Goal: Task Accomplishment & Management: Complete application form

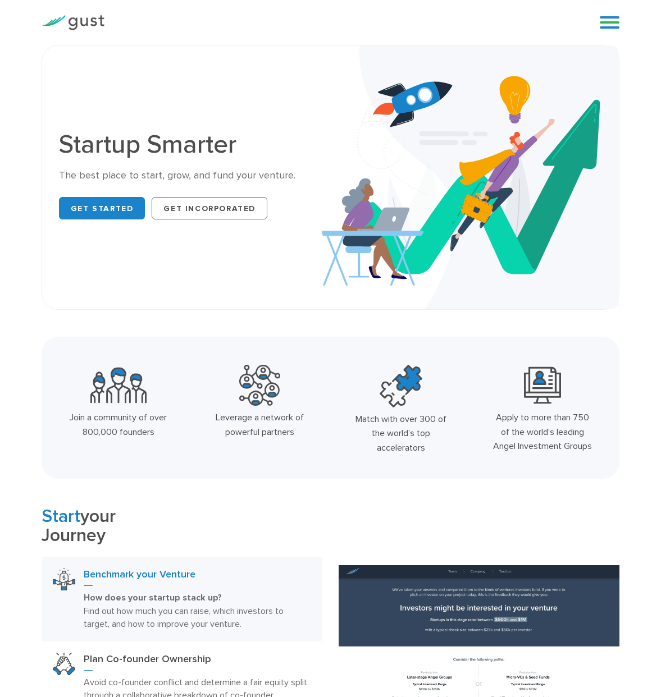
click at [620, 20] on div "Blog FAQ Pricing Get Started Login Login" at bounding box center [605, 23] width 45 height 34
click at [615, 21] on link at bounding box center [610, 22] width 20 height 17
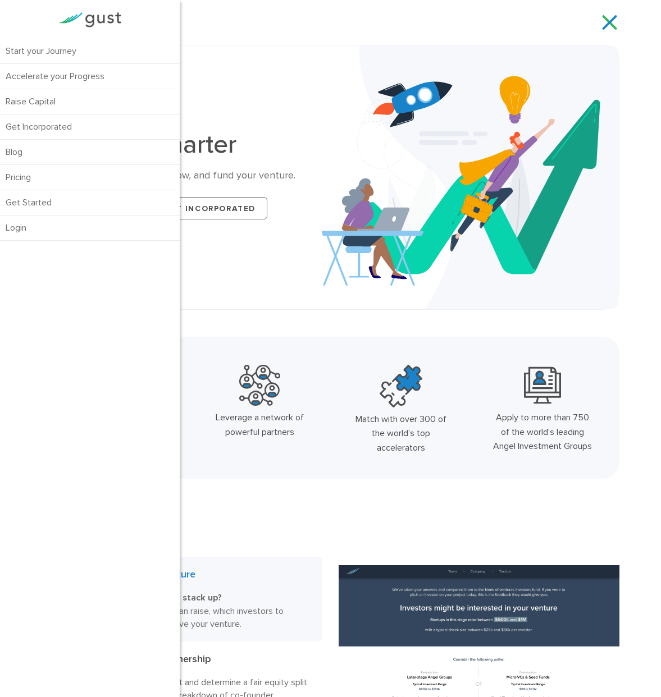
click at [277, 68] on div "Startup Smarter The best place to start, grow, and fund your venture. Get Start…" at bounding box center [331, 177] width 560 height 230
click at [203, 25] on div "Start your Journey Accelerate your Progress Raise Capital Get Incorporated" at bounding box center [348, 22] width 470 height 17
click at [213, 65] on div "Startup Smarter The best place to start, grow, and fund your venture. Get Start…" at bounding box center [331, 177] width 560 height 230
click at [600, 16] on link at bounding box center [610, 22] width 20 height 17
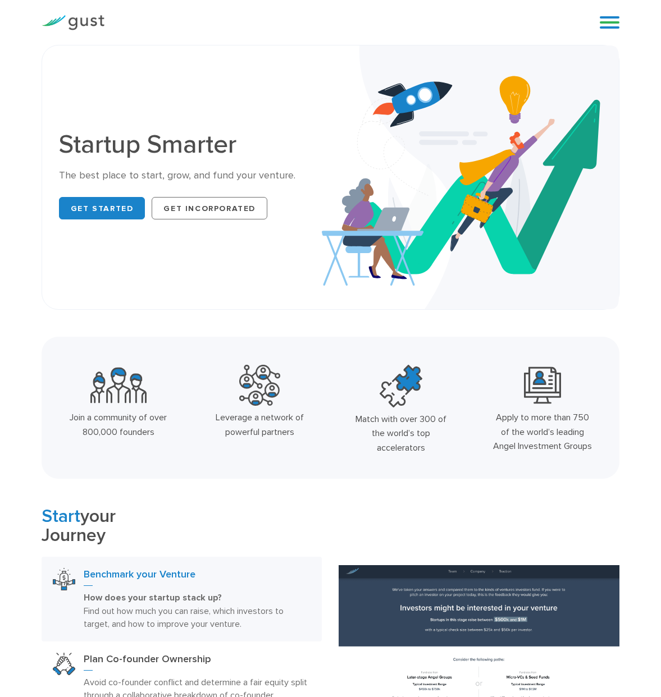
click at [609, 20] on link at bounding box center [610, 22] width 20 height 17
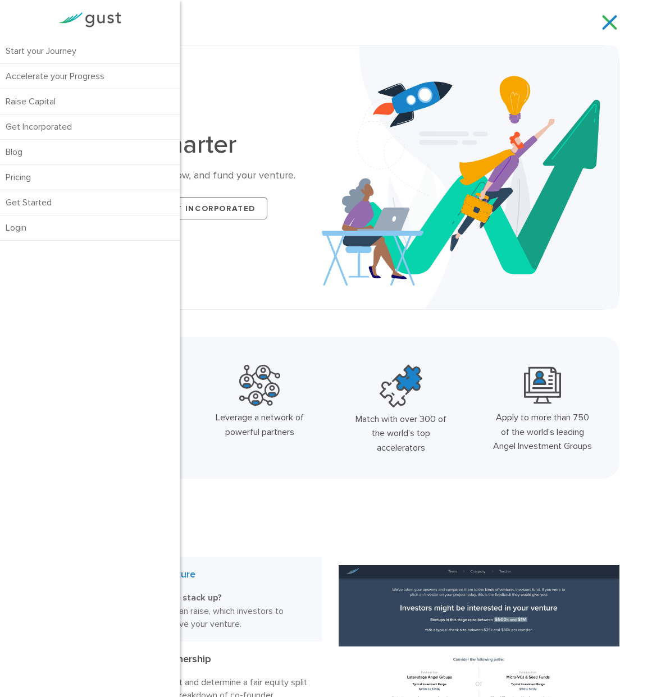
click at [602, 21] on link at bounding box center [610, 22] width 20 height 17
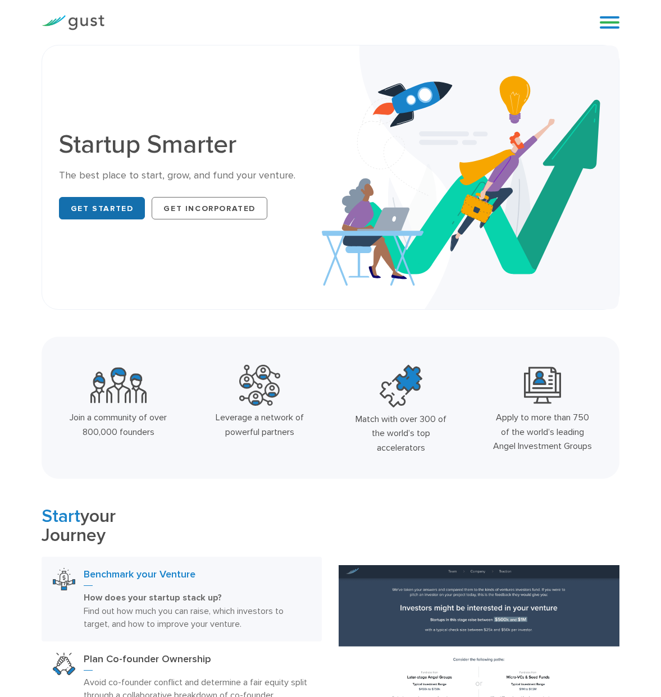
click at [85, 211] on link "Get Started" at bounding box center [102, 208] width 86 height 22
